Goal: Task Accomplishment & Management: Manage account settings

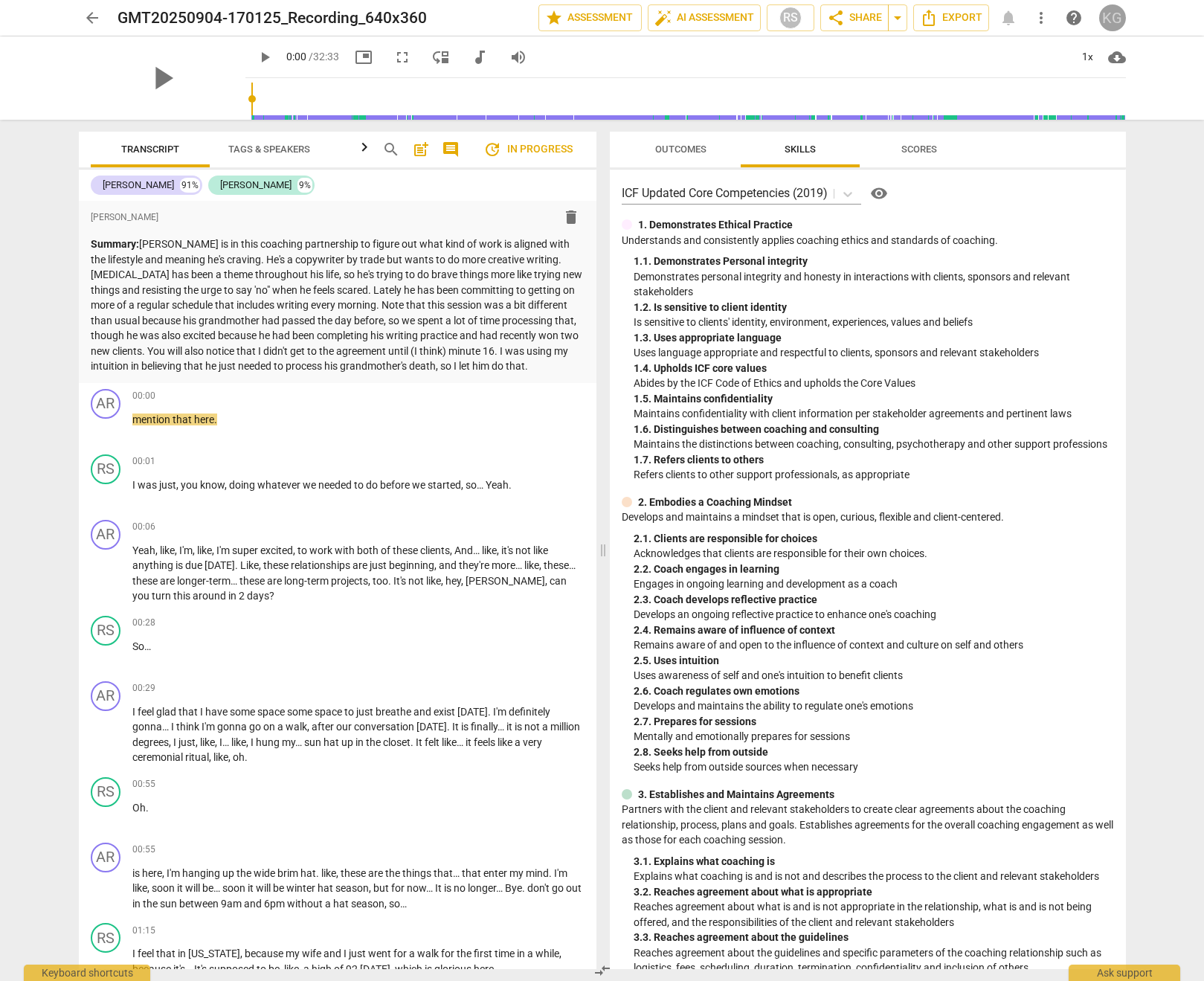
click at [1118, 17] on div "KG" at bounding box center [1112, 17] width 27 height 27
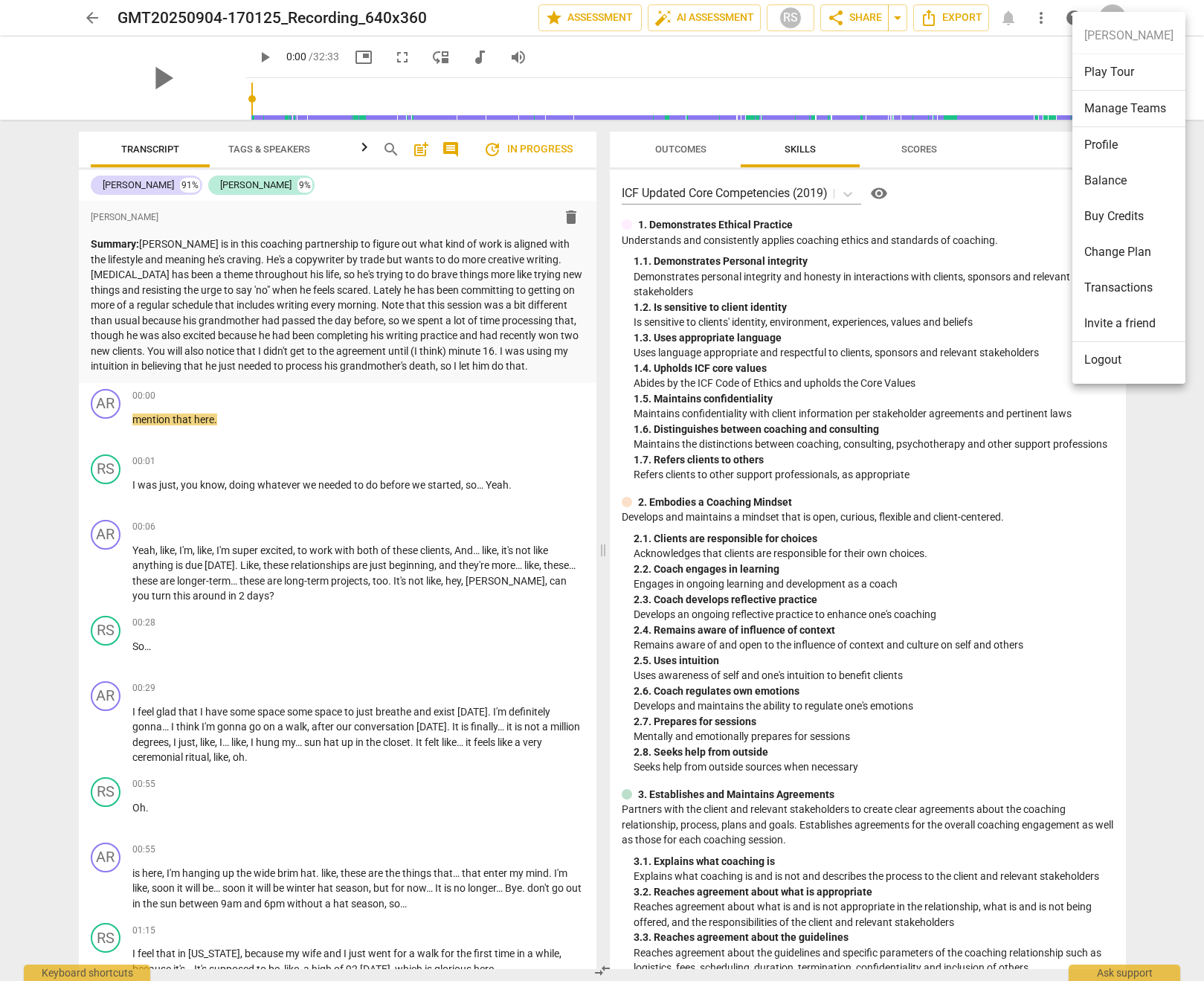
click at [1128, 370] on li "Logout" at bounding box center [1128, 360] width 113 height 36
